Goal: Information Seeking & Learning: Learn about a topic

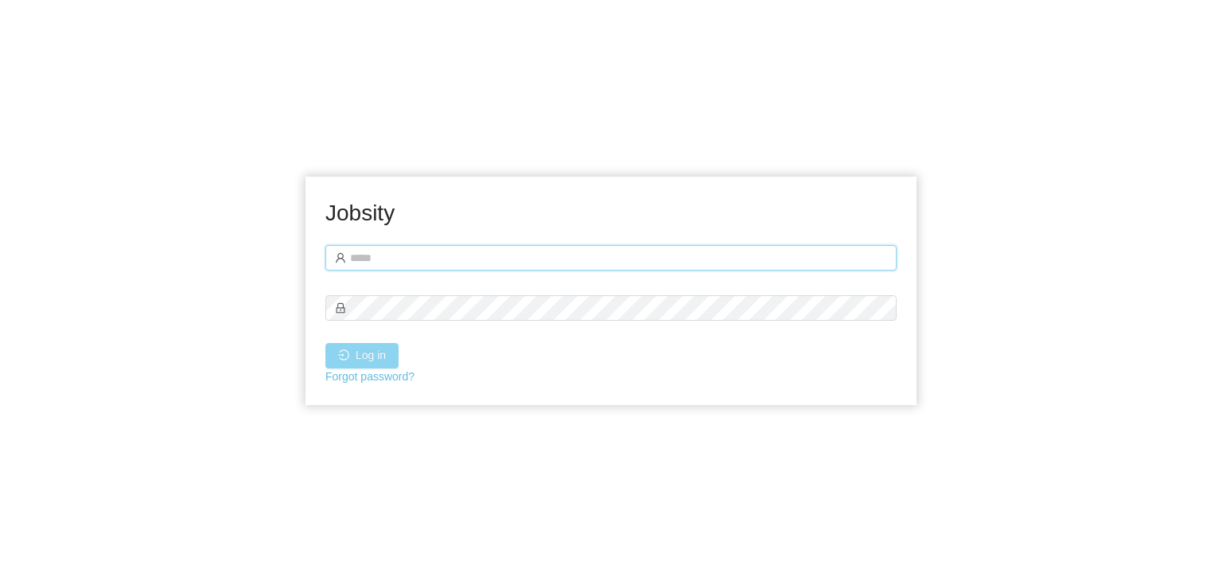
type input "**********"
click at [370, 362] on button "Log in" at bounding box center [361, 355] width 73 height 25
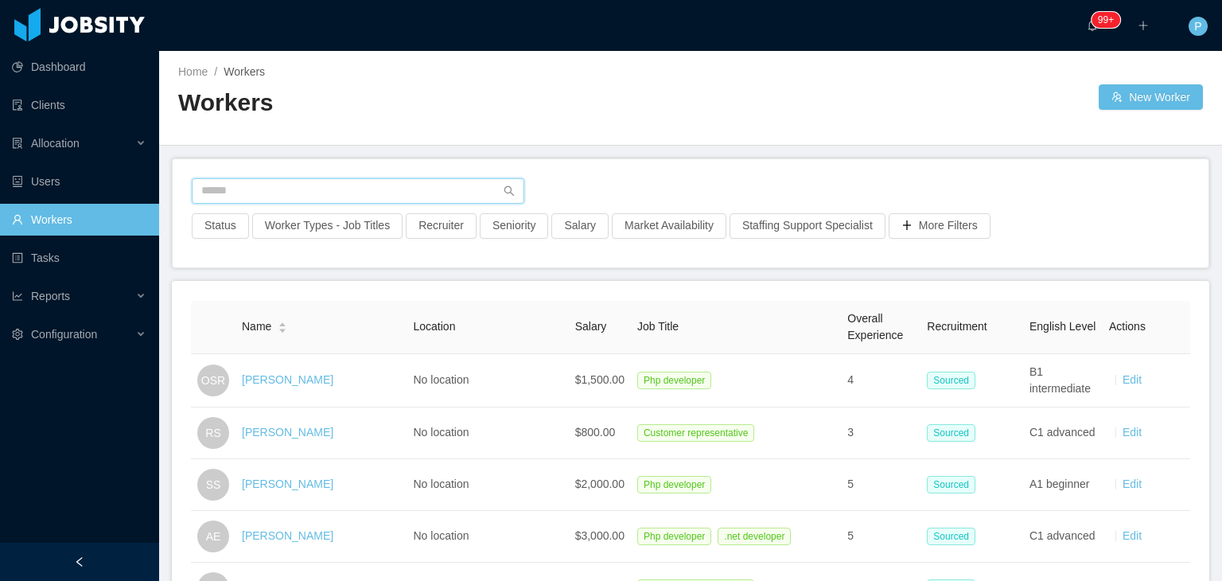
click at [368, 198] on input "text" at bounding box center [358, 190] width 333 height 25
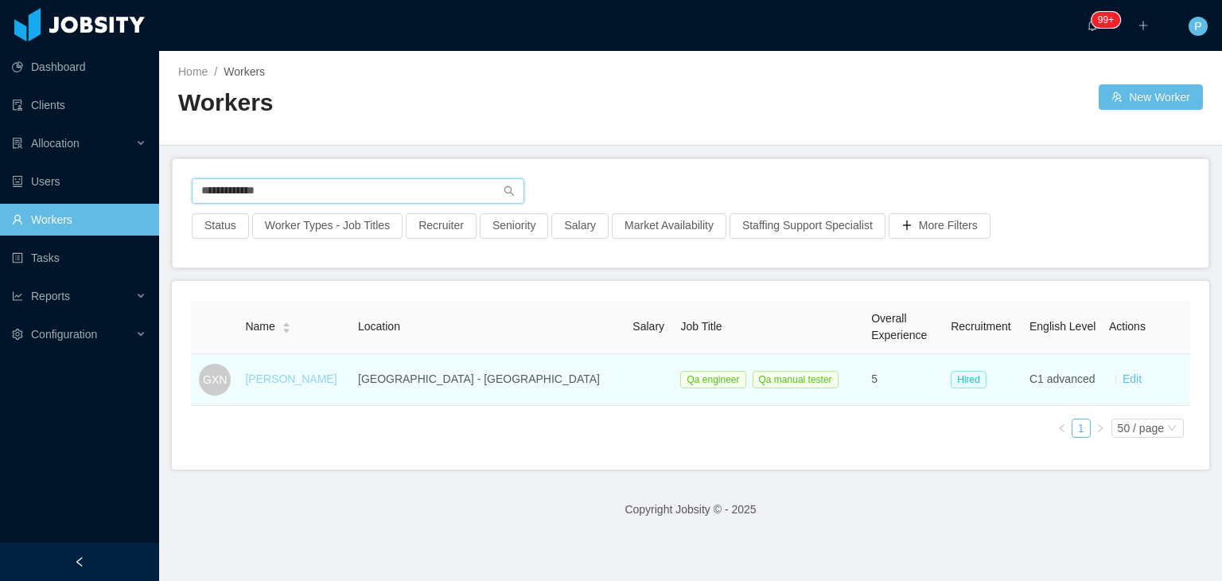
type input "**********"
click at [311, 380] on link "Graciane Xavier Nobre" at bounding box center [291, 378] width 92 height 13
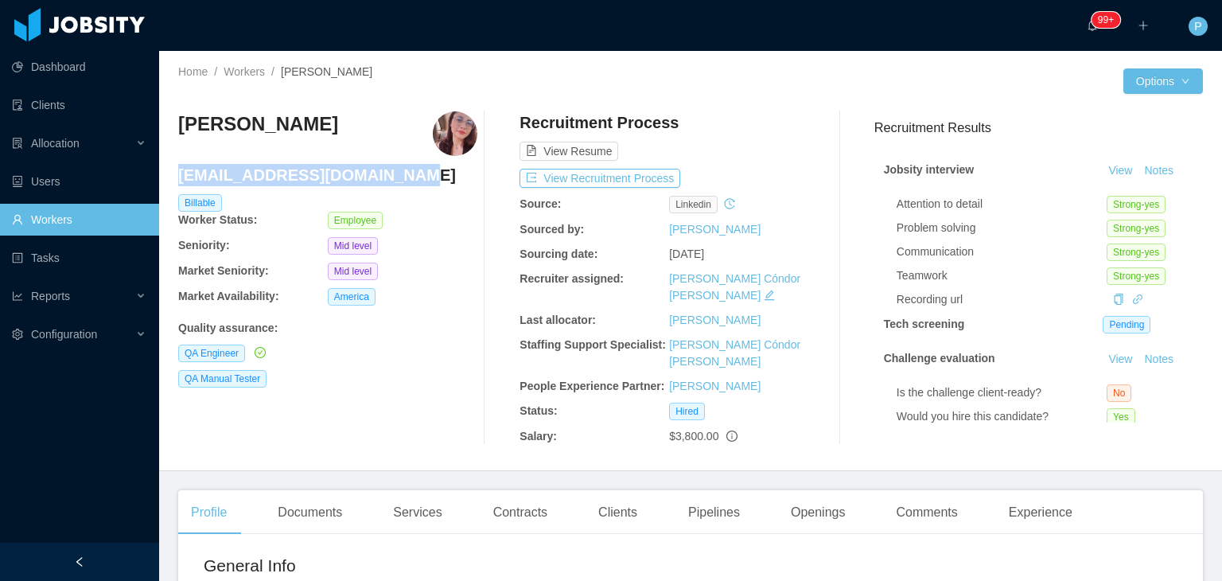
drag, startPoint x: 393, startPoint y: 184, endPoint x: 179, endPoint y: 179, distance: 214.1
click at [179, 179] on h4 "graciane.nobre@jobsity.com" at bounding box center [327, 175] width 299 height 22
copy h4 "graciane.nobre@jobsity.com"
click at [454, 379] on div "QA Manual Tester" at bounding box center [327, 379] width 299 height 18
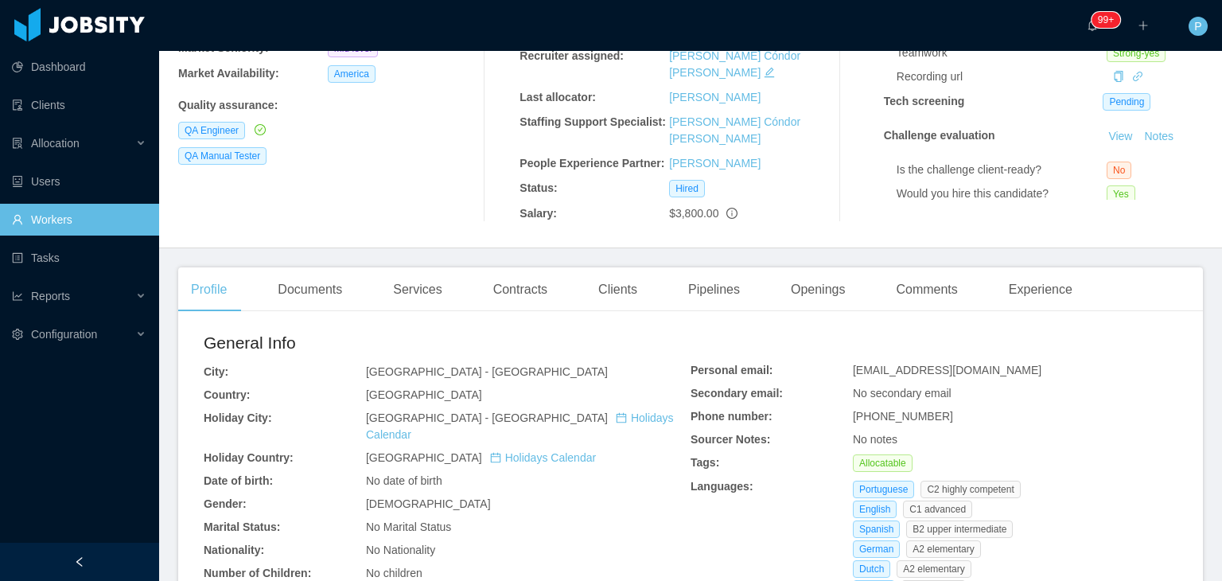
scroll to position [318, 0]
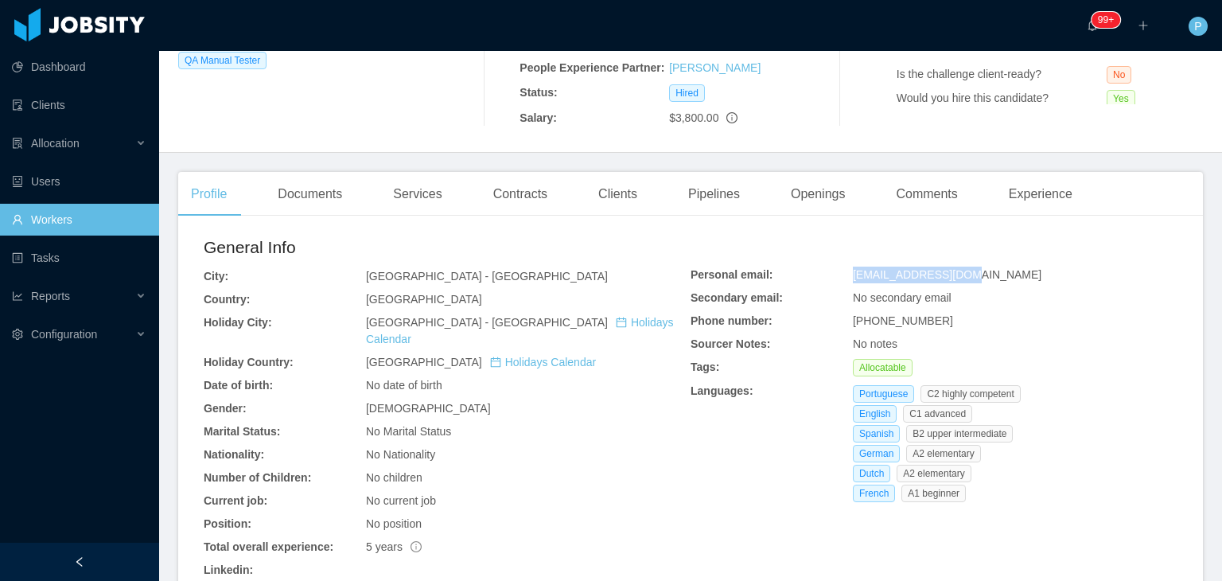
drag, startPoint x: 959, startPoint y: 250, endPoint x: 844, endPoint y: 253, distance: 115.4
click at [844, 267] on div "Personal email: gracianex@gmail.com Secondary email: No secondary email Phone n…" at bounding box center [934, 388] width 487 height 242
copy div "gracianex@gmail.com"
click at [89, 222] on link "Workers" at bounding box center [79, 220] width 134 height 32
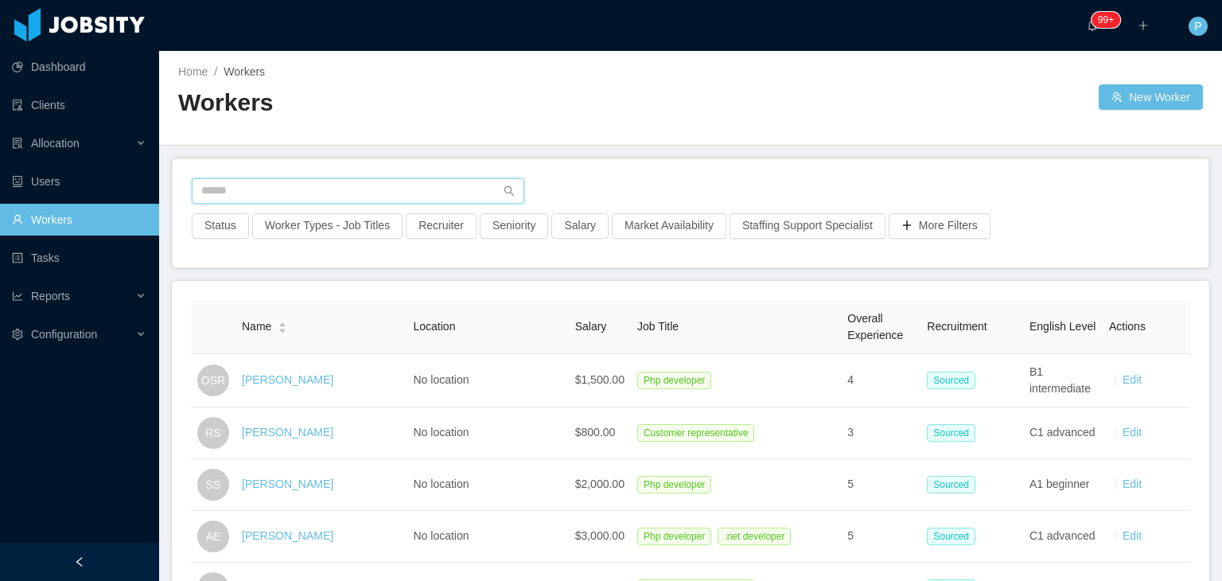
click at [345, 182] on input "text" at bounding box center [358, 190] width 333 height 25
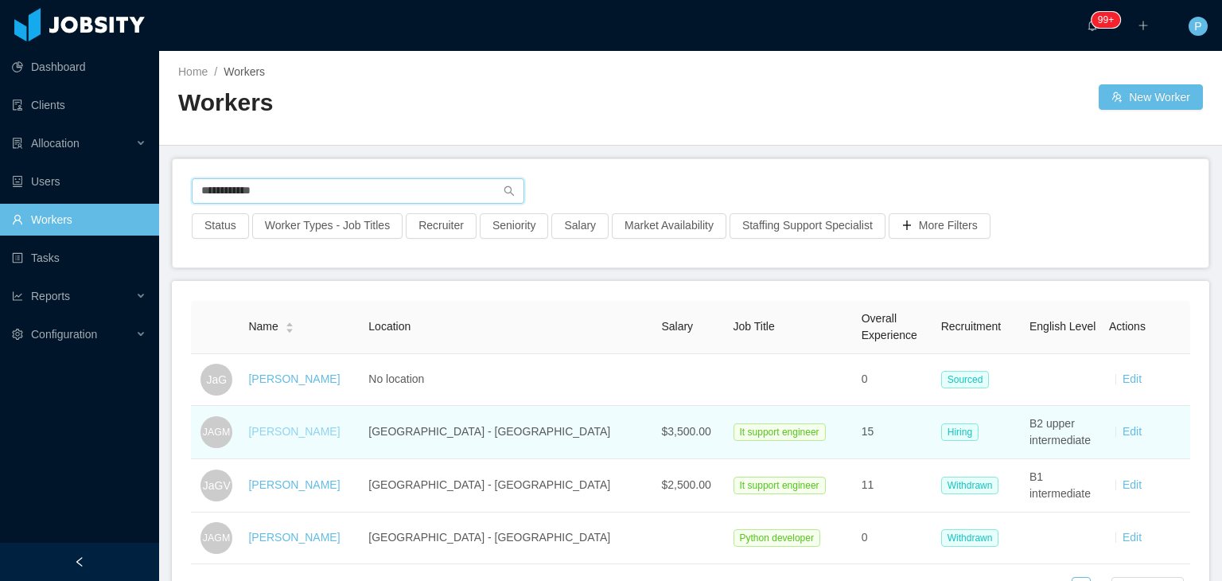
type input "**********"
click at [340, 435] on link "Jose Angel Gutierrez Martinez" at bounding box center [294, 431] width 92 height 13
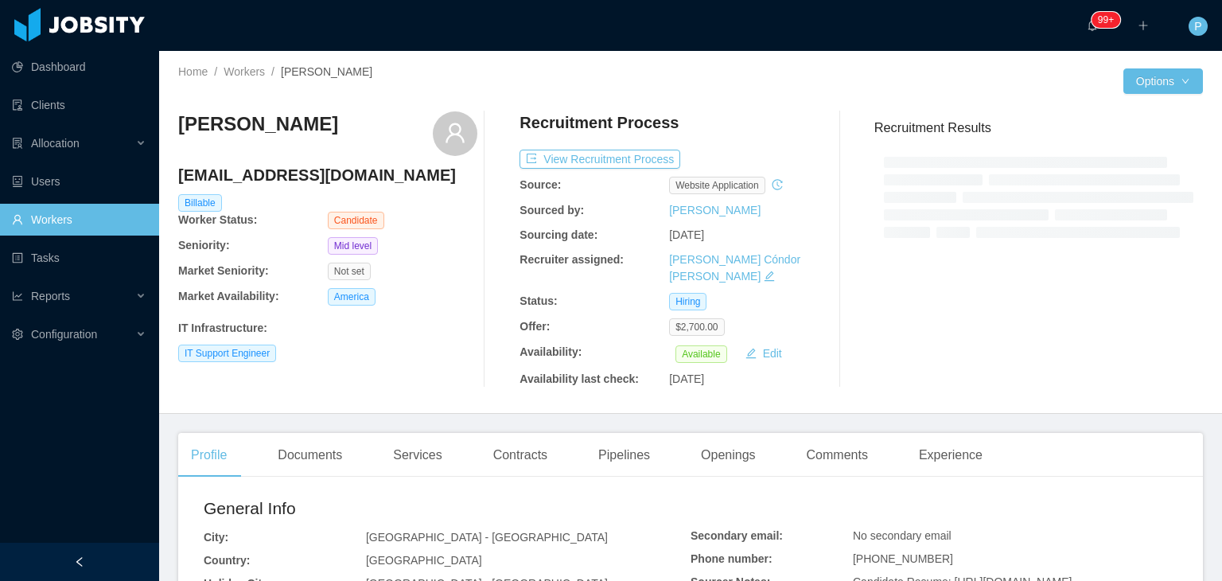
click at [674, 104] on div "Jose Angel Gutierrez Martinez joseangel459@hotmail.com Billable Worker Status: …" at bounding box center [690, 250] width 1025 height 302
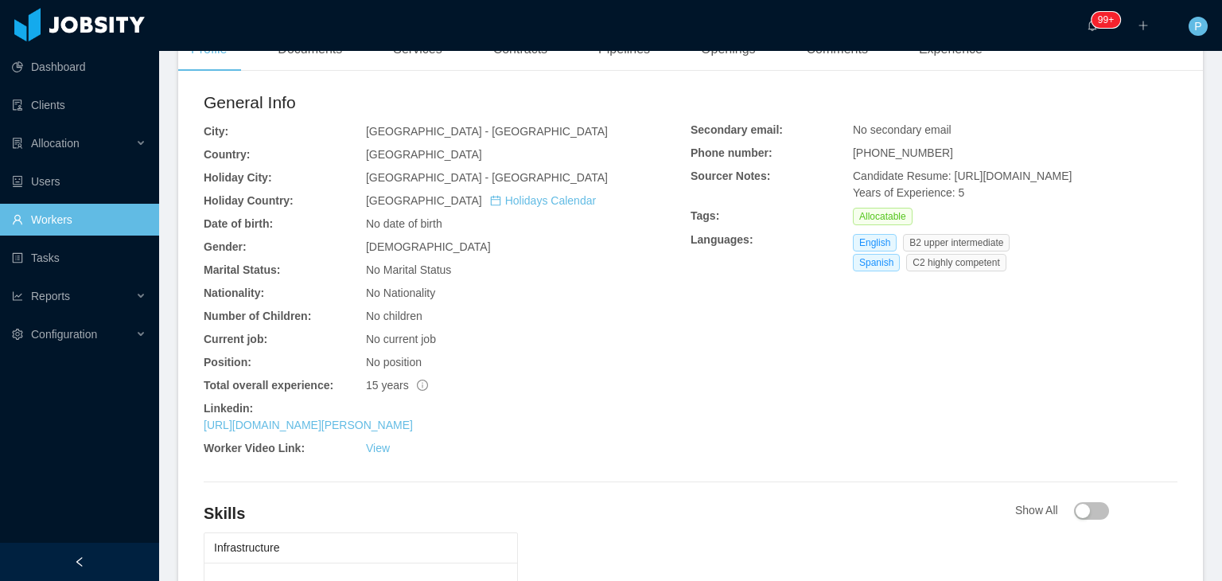
scroll to position [446, 0]
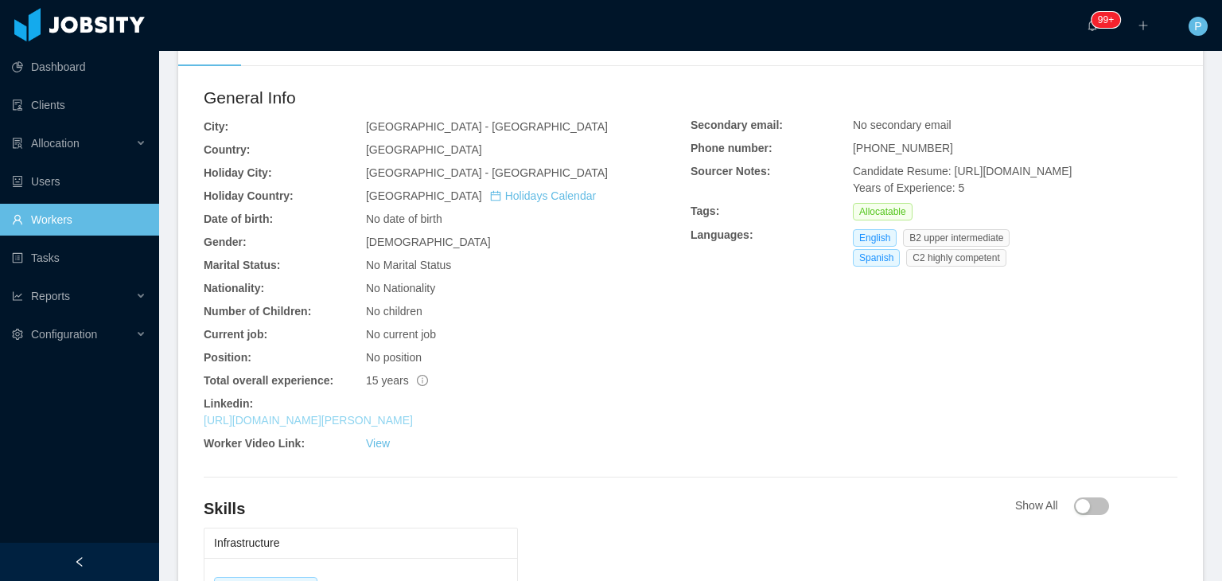
click at [389, 415] on link "https://www.linkedin.com/in/jos%C3%A9-%C3%A1ngel-guti%C3%A9rrez-mart%C3%ADnez-b…" at bounding box center [308, 420] width 209 height 13
click at [413, 418] on link "https://www.linkedin.com/in/jos%C3%A9-%C3%A1ngel-guti%C3%A9rrez-mart%C3%ADnez-b…" at bounding box center [308, 420] width 209 height 13
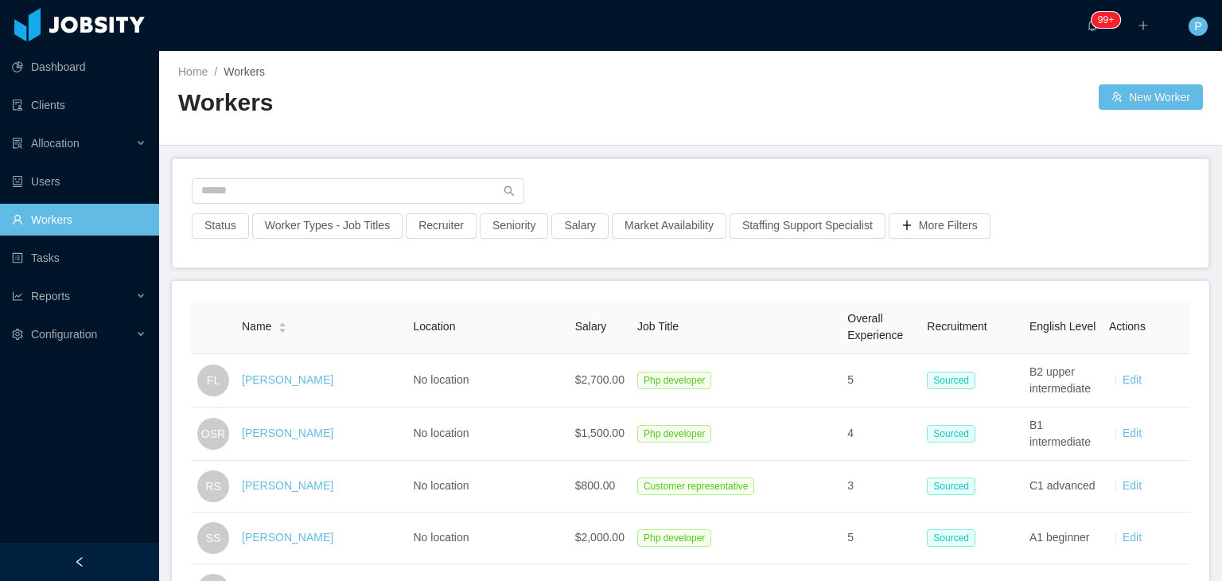
click at [429, 174] on div "Status Worker Types - Job Titles Recruiter Seniority Salary Market Availability…" at bounding box center [691, 213] width 1036 height 108
click at [430, 185] on input "text" at bounding box center [358, 190] width 333 height 25
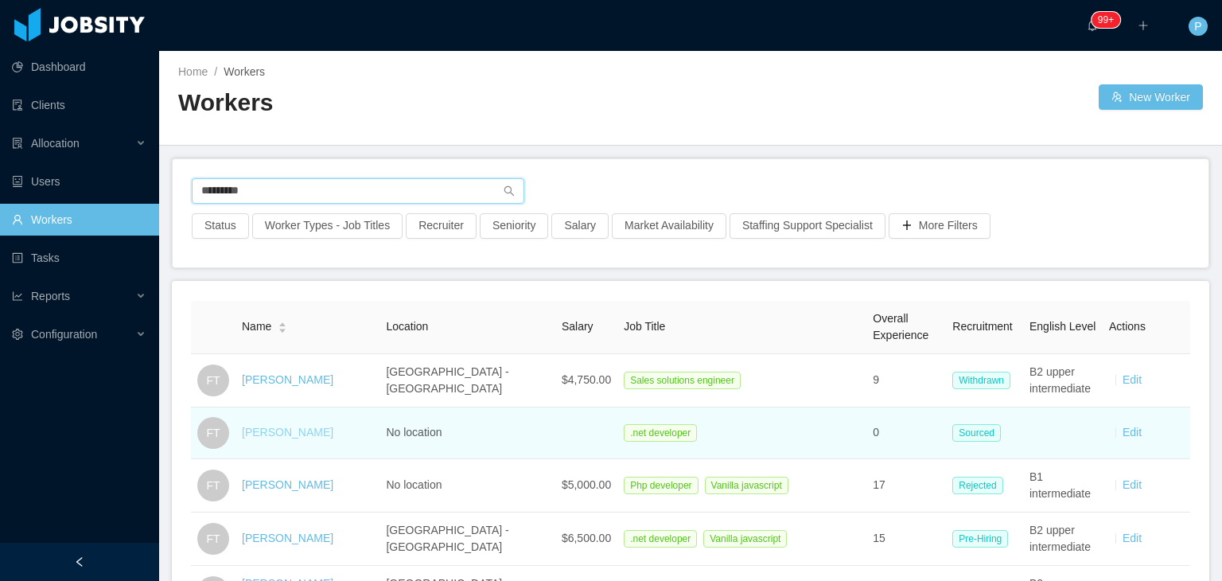
type input "*********"
click at [281, 426] on link "[PERSON_NAME]" at bounding box center [288, 432] width 92 height 13
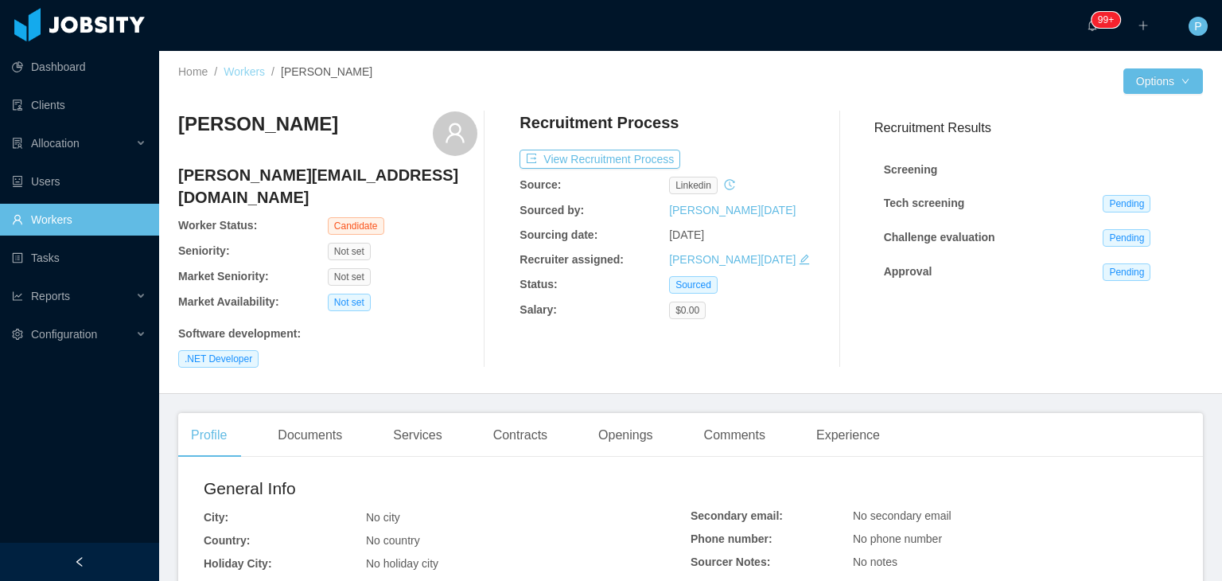
click at [245, 74] on link "Workers" at bounding box center [244, 71] width 41 height 13
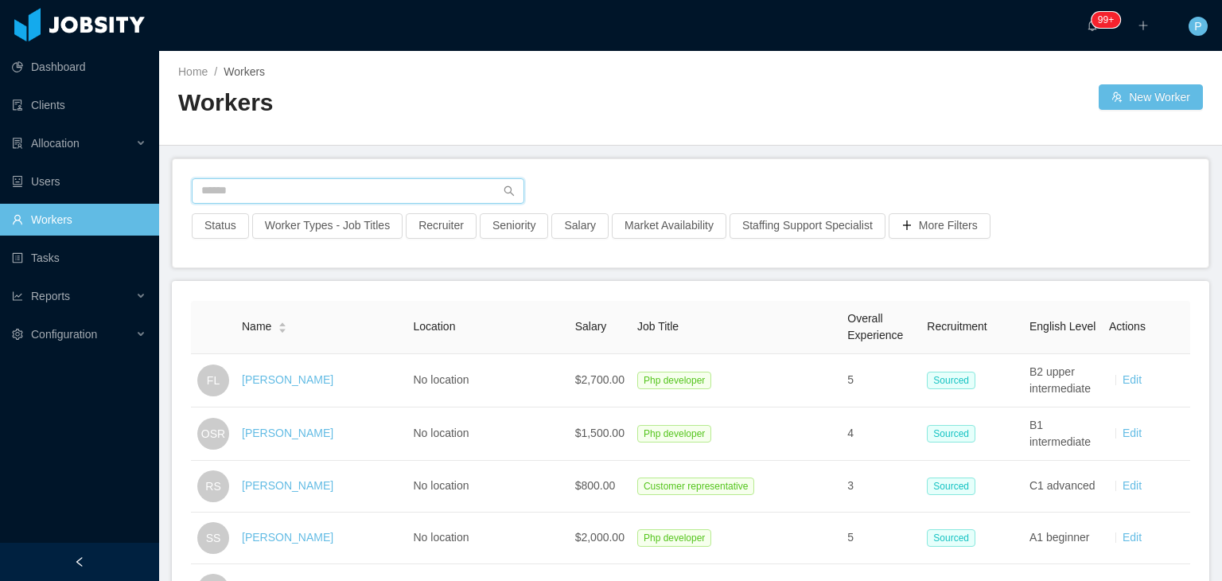
click at [434, 185] on input "text" at bounding box center [358, 190] width 333 height 25
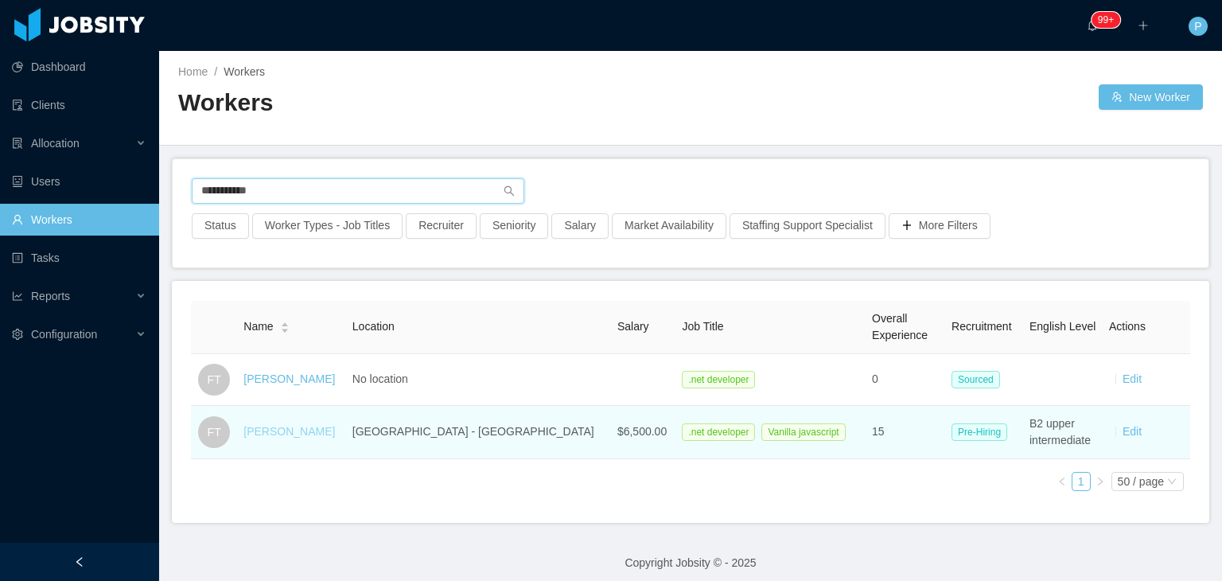
type input "**********"
click at [279, 428] on link "[PERSON_NAME]" at bounding box center [290, 431] width 92 height 13
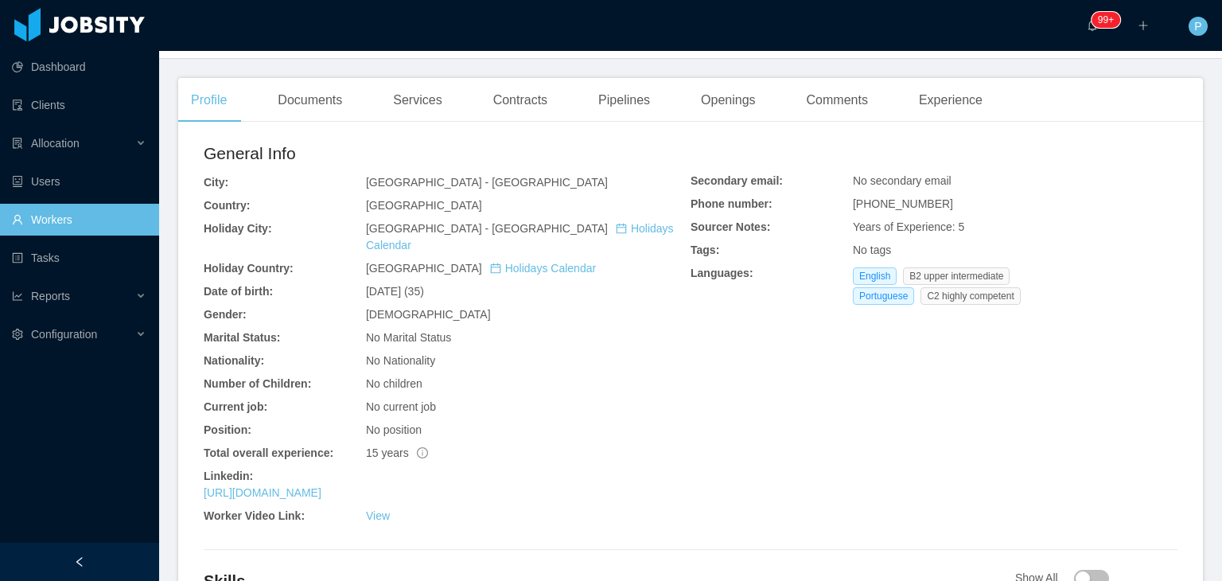
scroll to position [404, 0]
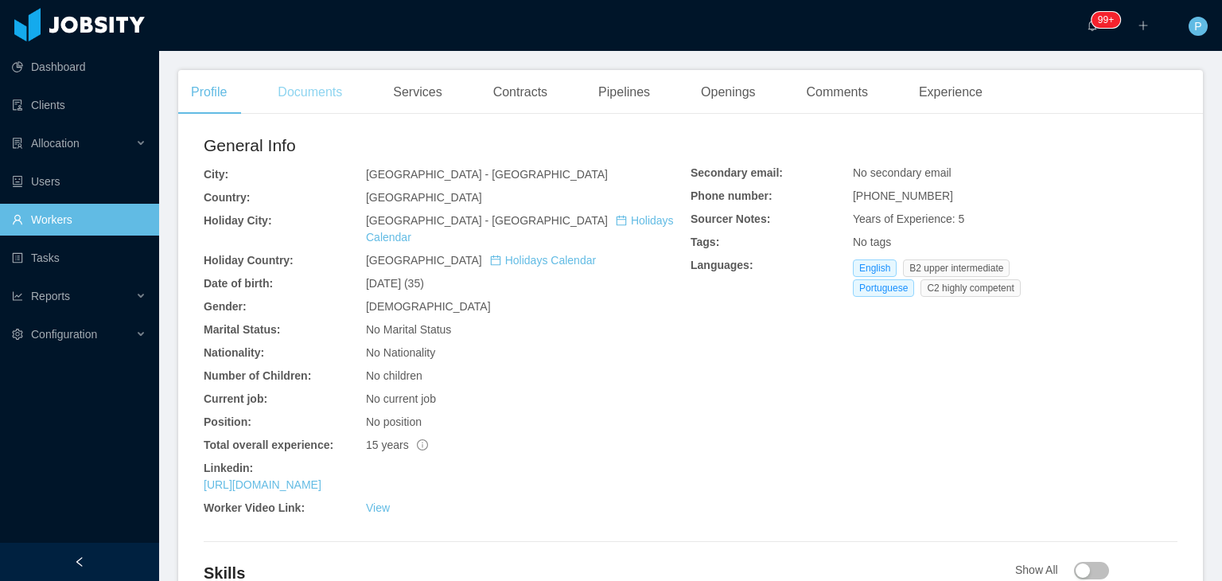
click at [326, 85] on div "Documents" at bounding box center [310, 92] width 90 height 45
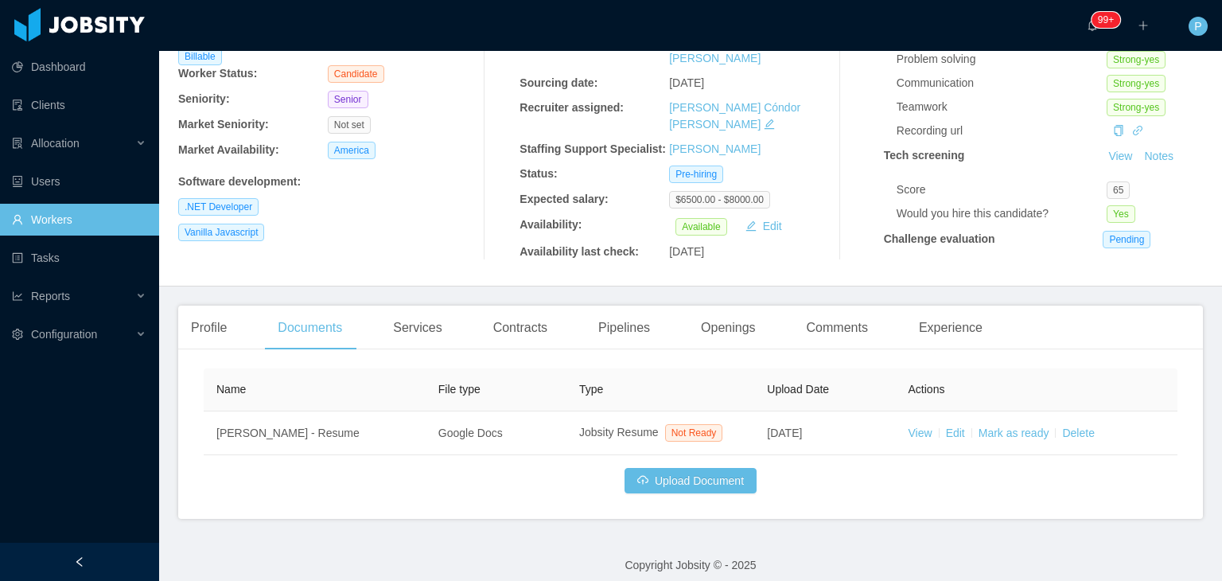
scroll to position [173, 0]
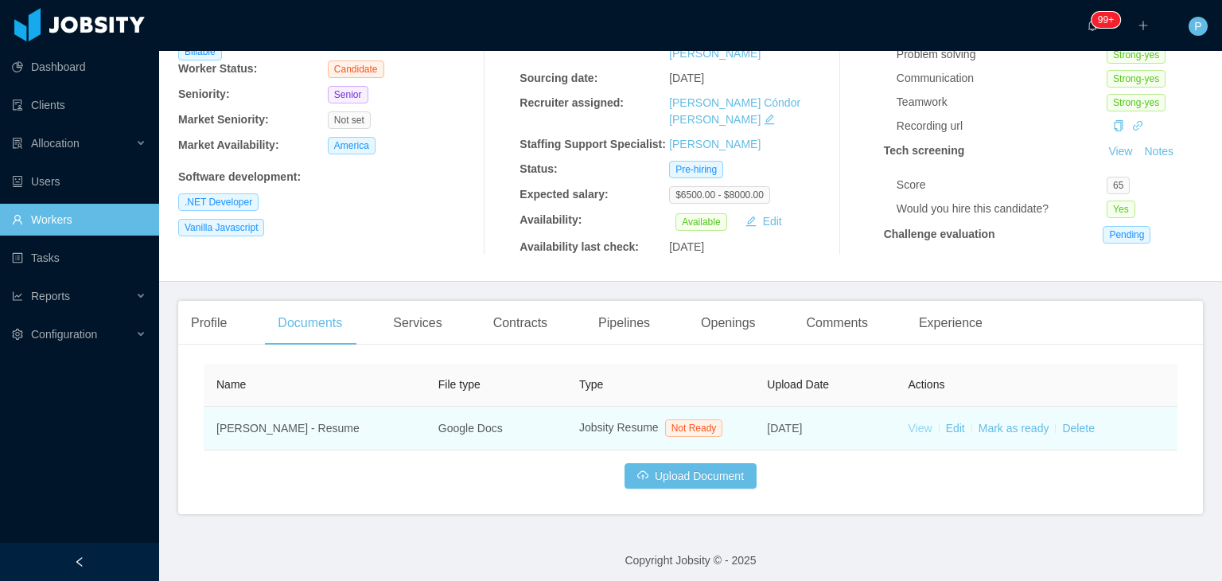
click at [914, 423] on link "View" at bounding box center [921, 428] width 24 height 13
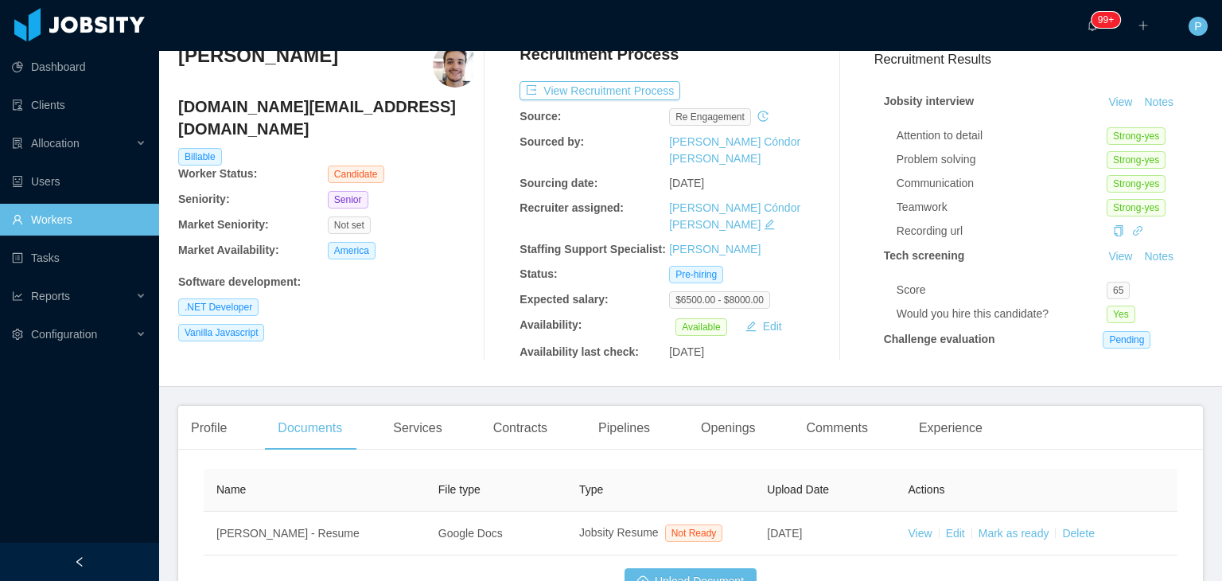
scroll to position [53, 0]
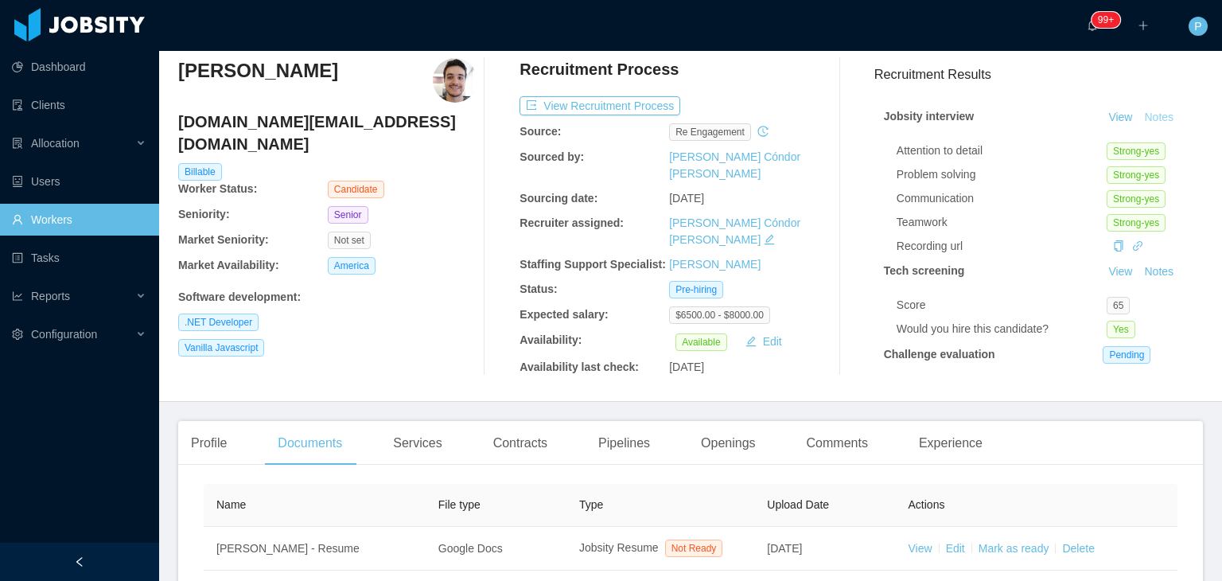
click at [1142, 115] on button "Notes" at bounding box center [1159, 117] width 42 height 19
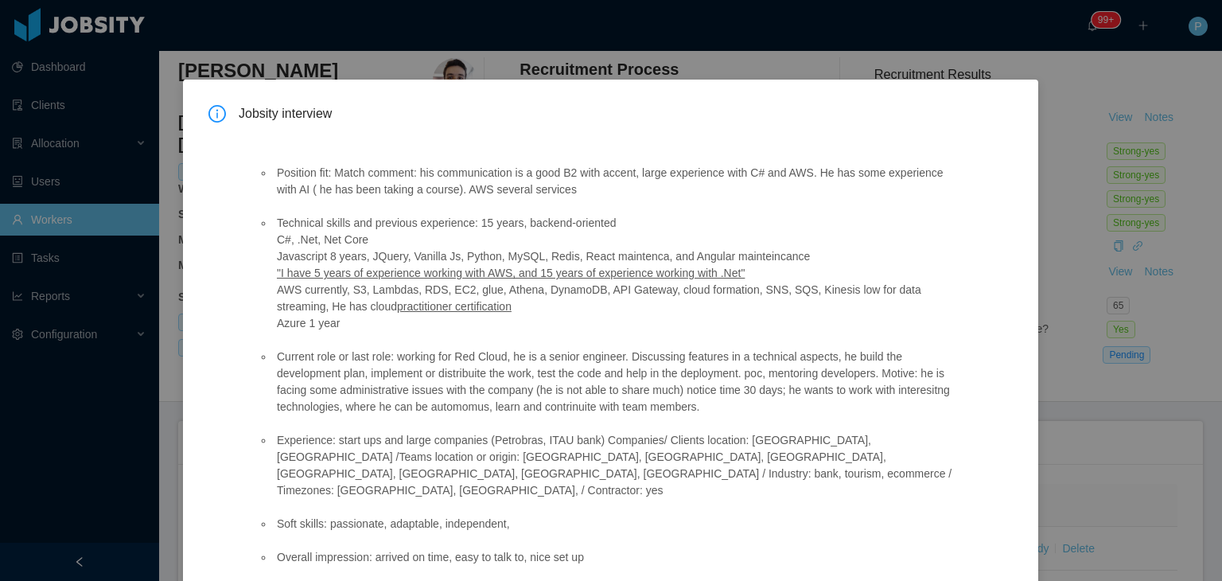
scroll to position [114, 0]
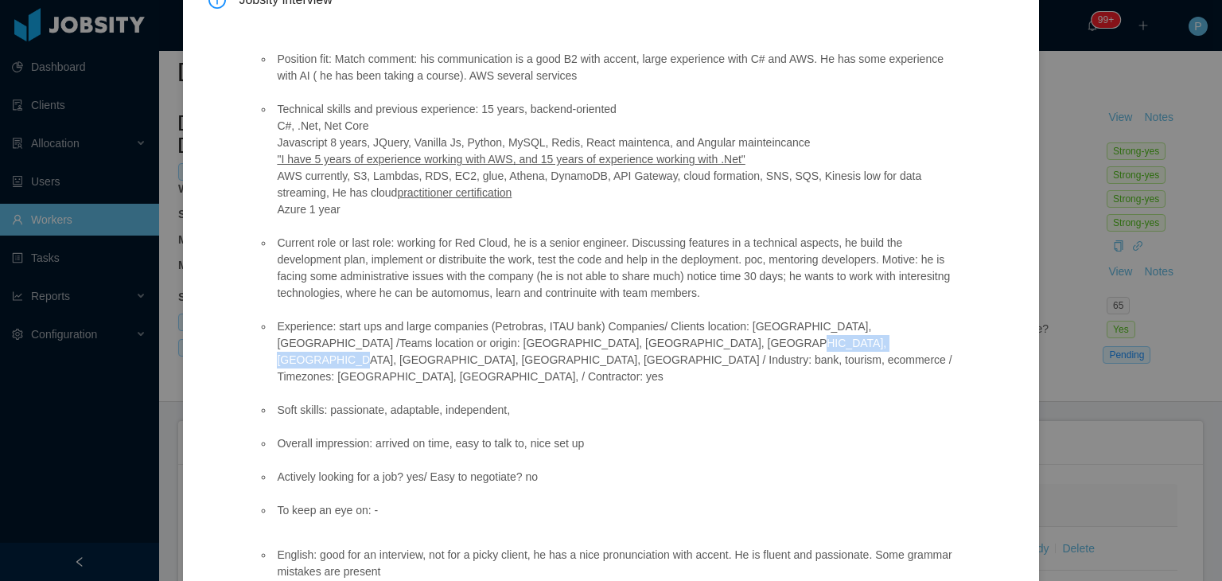
drag, startPoint x: 589, startPoint y: 346, endPoint x: 718, endPoint y: 342, distance: 129.0
click at [718, 342] on li "Experience: start ups and large companies (Petrobras, ITAU bank) Companies/ Cli…" at bounding box center [618, 351] width 688 height 67
copy li "bank, tourism, ecommerce"
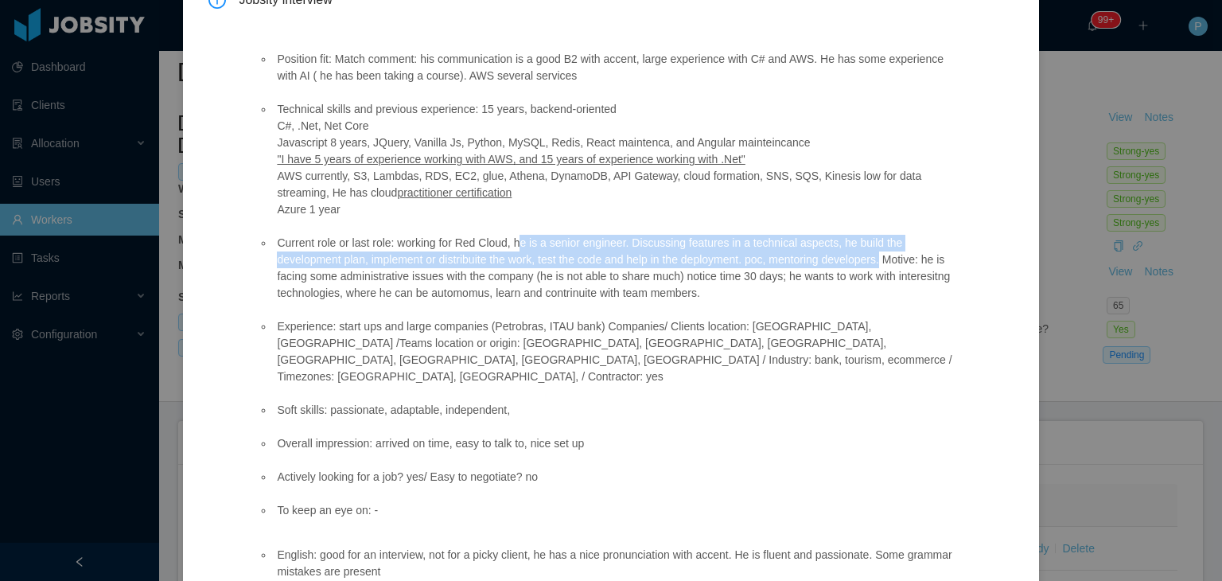
drag, startPoint x: 514, startPoint y: 243, endPoint x: 883, endPoint y: 262, distance: 369.7
click at [883, 262] on li "Current role or last role: working for Red Cloud, he is a senior engineer. Disc…" at bounding box center [618, 268] width 688 height 67
copy li "e is a senior engineer. Discussing features in a technical aspects, he build th…"
drag, startPoint x: 329, startPoint y: 380, endPoint x: 512, endPoint y: 377, distance: 183.0
click at [512, 402] on li "Soft skills: passionate, adaptable, independent," at bounding box center [618, 410] width 688 height 17
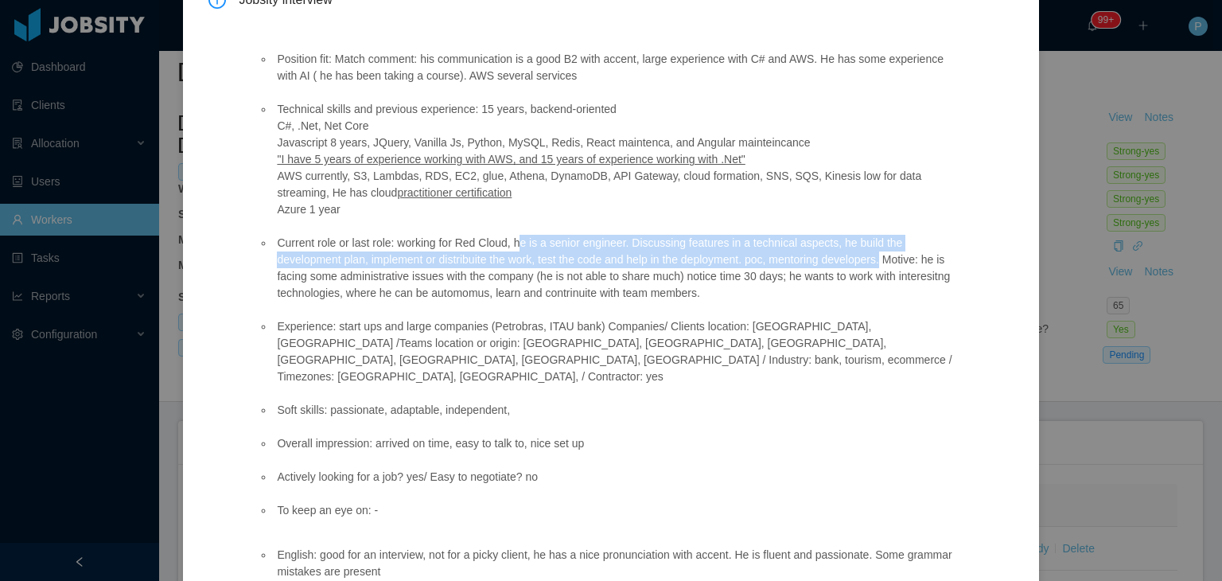
copy li "passionate, adaptable, independent,"
